Goal: Find specific page/section: Find specific page/section

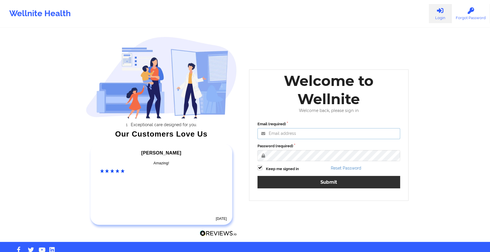
type input "[EMAIL_ADDRESS][DOMAIN_NAME]"
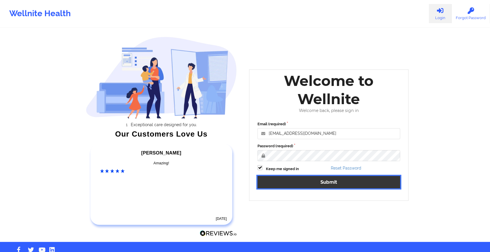
click at [292, 186] on button "Submit" at bounding box center [328, 182] width 143 height 12
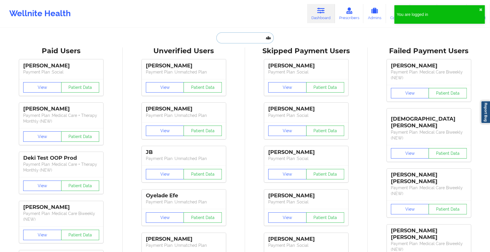
click at [236, 41] on input "text" at bounding box center [244, 37] width 57 height 11
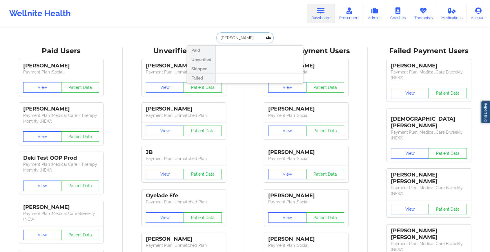
type input "[PERSON_NAME]"
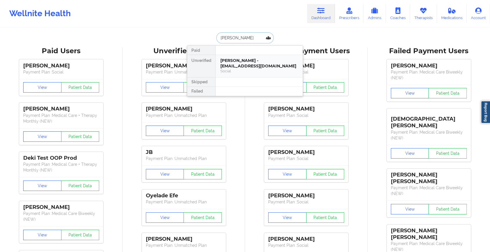
click at [247, 58] on div "[PERSON_NAME] - [EMAIL_ADDRESS][DOMAIN_NAME]" at bounding box center [259, 63] width 78 height 11
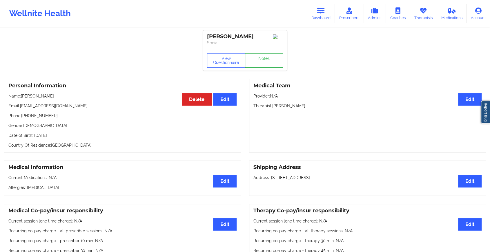
click at [259, 65] on link "Notes" at bounding box center [264, 60] width 38 height 14
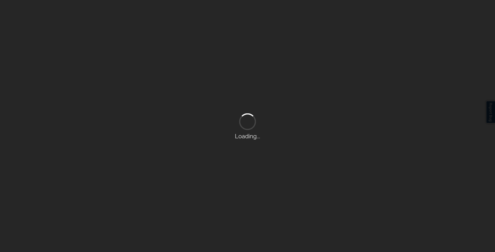
click at [259, 65] on div "Loading..." at bounding box center [247, 126] width 495 height 252
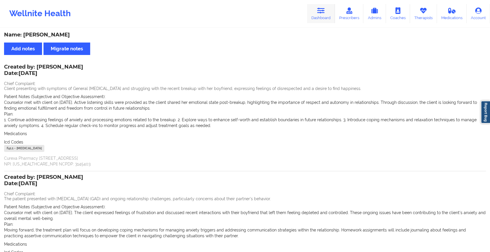
click at [326, 16] on link "Dashboard" at bounding box center [321, 13] width 28 height 19
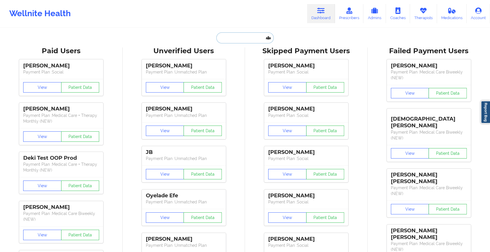
click at [260, 41] on input "text" at bounding box center [244, 37] width 57 height 11
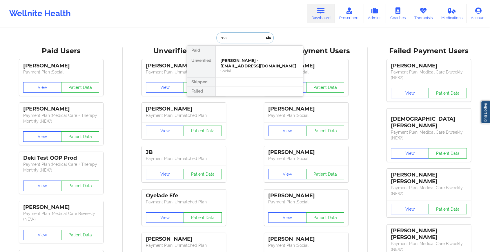
type input "m"
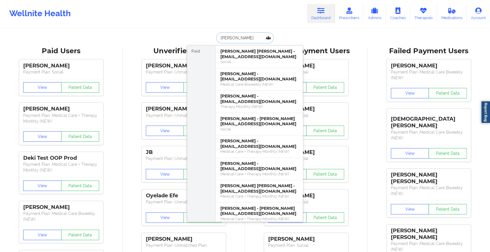
type input "[PERSON_NAME]"
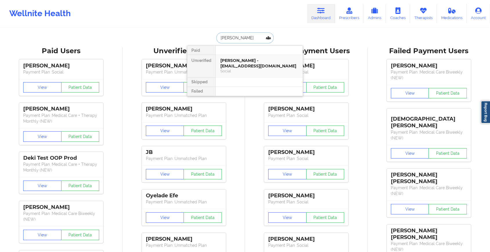
click at [258, 61] on div "[PERSON_NAME] - [EMAIL_ADDRESS][DOMAIN_NAME]" at bounding box center [259, 63] width 78 height 11
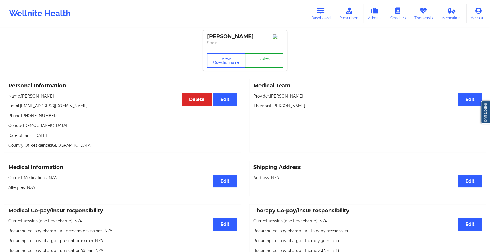
click at [260, 64] on link "Notes" at bounding box center [264, 60] width 38 height 14
